Goal: Contribute content: Contribute content

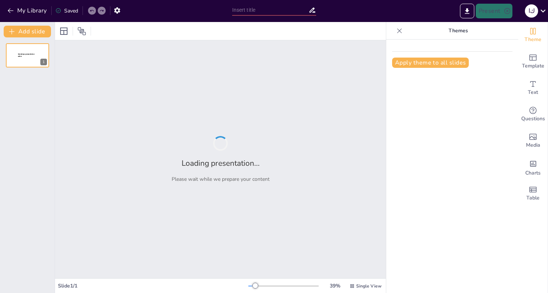
type input "English Letters A to I: Engaging Slides with Images and Vocabulary"
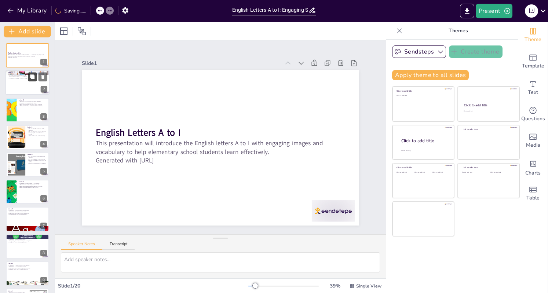
click at [28, 74] on button at bounding box center [32, 77] width 9 height 9
type textarea "The letter A's position as the first letter of the alphabet makes it significan…"
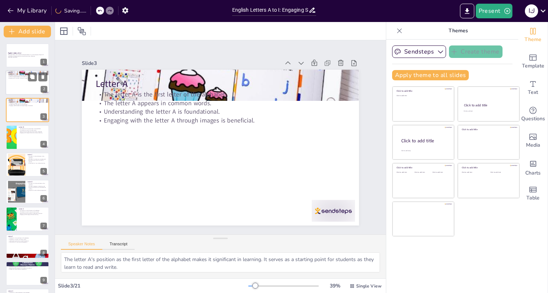
click at [25, 80] on div at bounding box center [28, 82] width 44 height 25
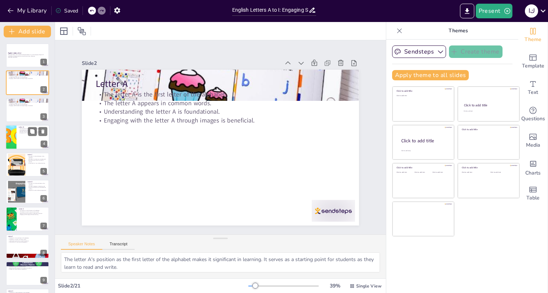
click at [24, 135] on div at bounding box center [28, 137] width 44 height 25
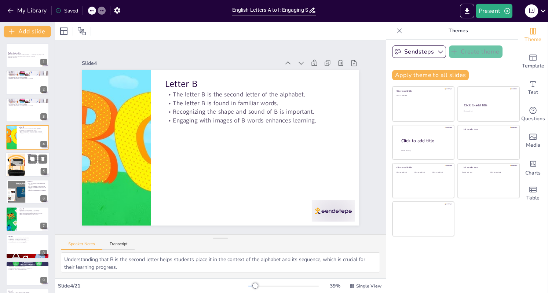
click at [25, 167] on div at bounding box center [17, 164] width 34 height 22
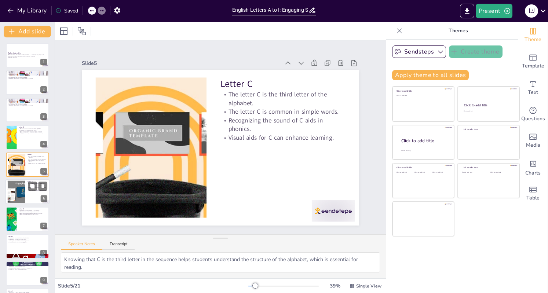
click at [22, 196] on div at bounding box center [17, 192] width 40 height 22
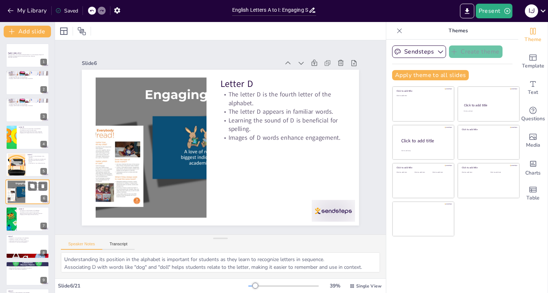
scroll to position [26, 0]
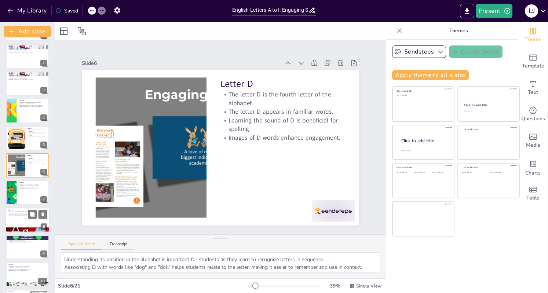
click at [21, 220] on div at bounding box center [28, 220] width 44 height 25
type textarea "Understanding F's position in the alphabet is important for students as they le…"
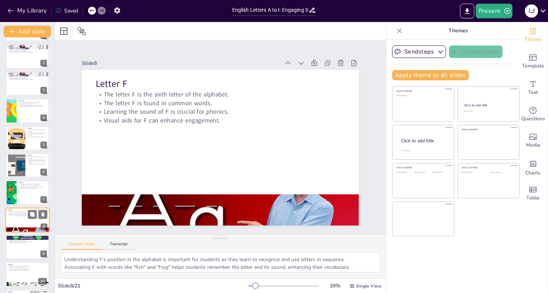
scroll to position [81, 0]
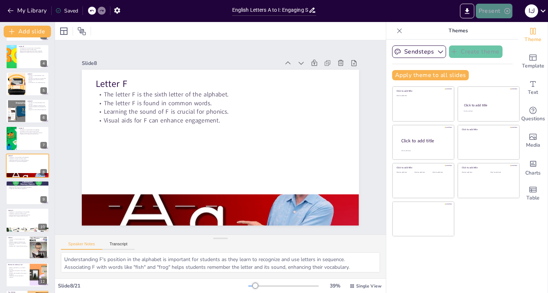
click at [484, 14] on button "Present" at bounding box center [494, 11] width 37 height 15
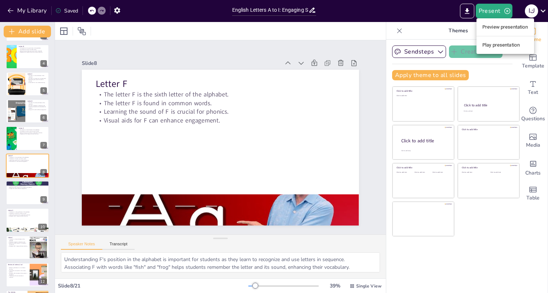
drag, startPoint x: 493, startPoint y: 52, endPoint x: 498, endPoint y: 47, distance: 7.3
click at [498, 47] on ul "Preview presentation Play presentation" at bounding box center [506, 36] width 58 height 36
click at [498, 47] on li "Play presentation" at bounding box center [506, 45] width 58 height 12
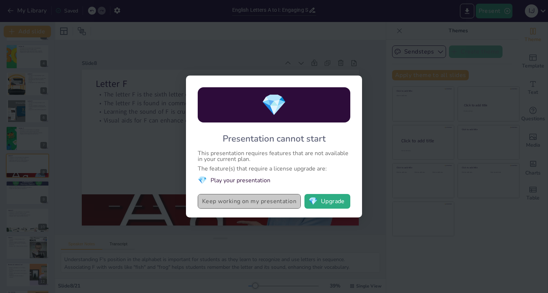
click at [213, 205] on button "Keep working on my presentation" at bounding box center [249, 201] width 103 height 15
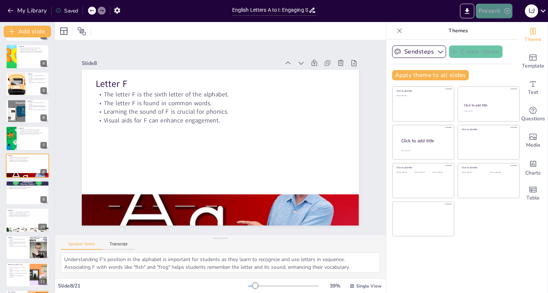
click at [504, 5] on button "Present" at bounding box center [494, 11] width 37 height 15
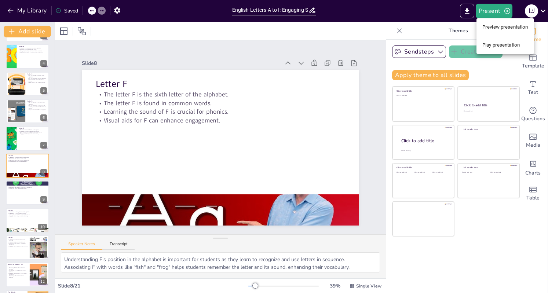
click at [499, 25] on li "Preview presentation" at bounding box center [506, 27] width 58 height 12
